Goal: Transaction & Acquisition: Purchase product/service

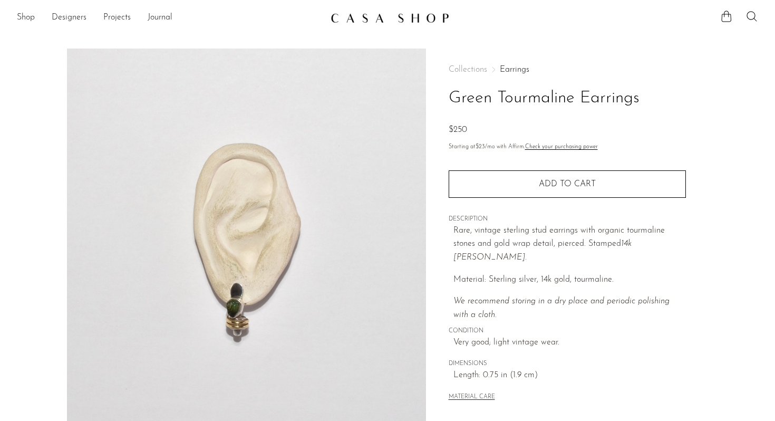
scroll to position [116, 0]
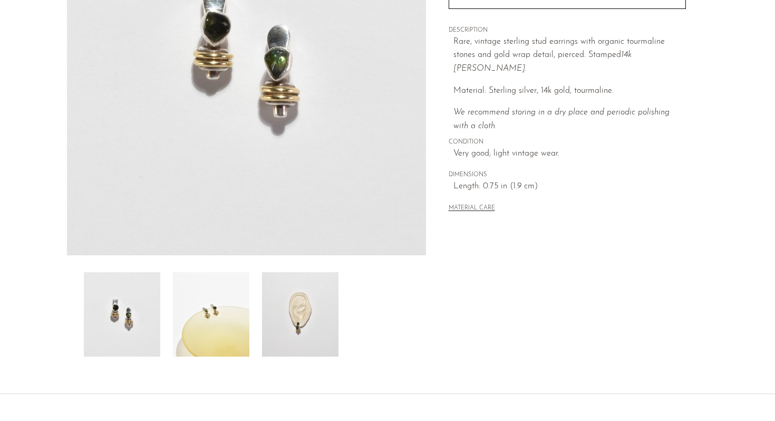
scroll to position [197, 0]
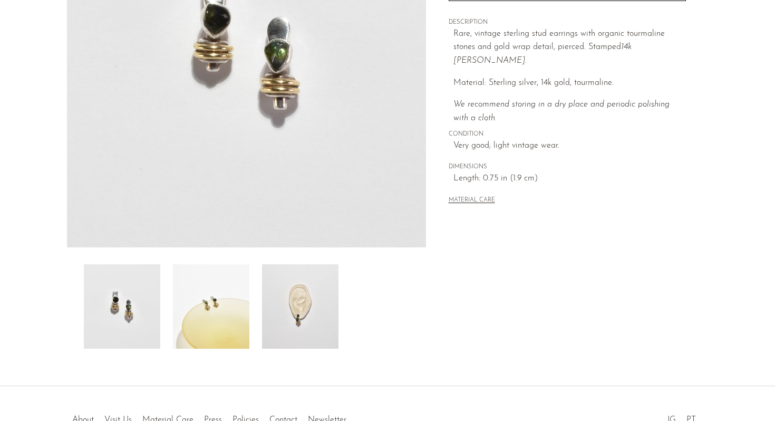
click at [122, 314] on img at bounding box center [122, 306] width 76 height 84
click at [198, 308] on img at bounding box center [211, 306] width 76 height 84
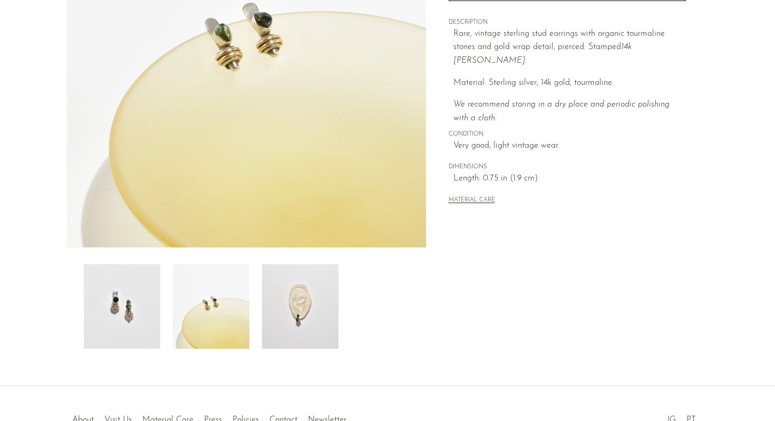
click at [287, 312] on img at bounding box center [300, 306] width 76 height 84
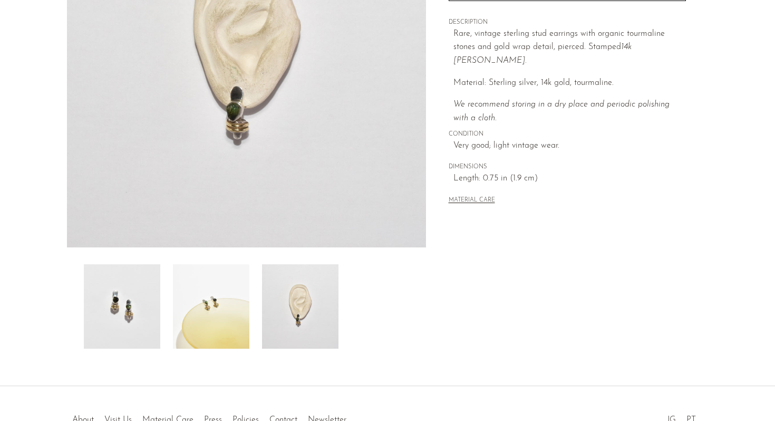
click at [238, 117] on img at bounding box center [246, 49] width 359 height 395
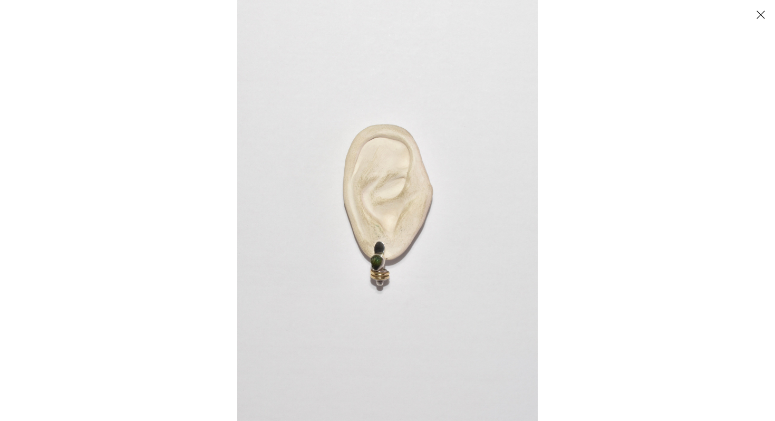
click at [383, 271] on img at bounding box center [387, 210] width 300 height 421
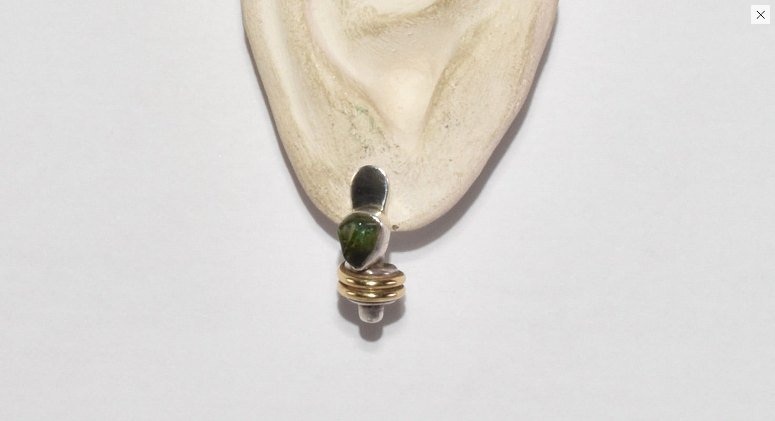
click at [371, 285] on img at bounding box center [399, 55] width 1068 height 1495
